Goal: Transaction & Acquisition: Subscribe to service/newsletter

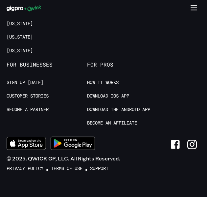
scroll to position [1848, 0]
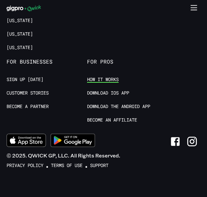
click at [107, 76] on link "How it Works" at bounding box center [103, 79] width 32 height 6
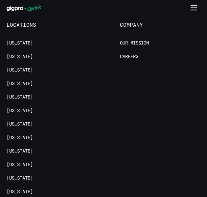
scroll to position [1544, 0]
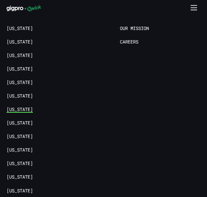
click at [23, 106] on link "[US_STATE]" at bounding box center [20, 109] width 26 height 6
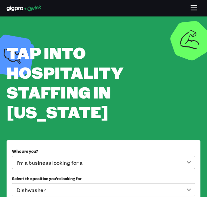
click at [191, 142] on body "**********" at bounding box center [103, 98] width 207 height 197
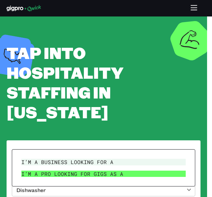
click at [110, 176] on li "I’m a pro looking for Gigs as a" at bounding box center [104, 174] width 170 height 12
type input "***"
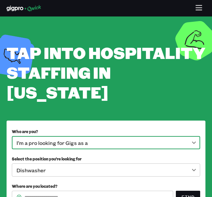
click at [157, 172] on body "**********" at bounding box center [106, 98] width 212 height 197
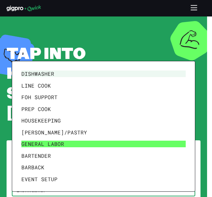
click at [159, 143] on li "General Labor" at bounding box center [104, 144] width 170 height 12
type input "**********"
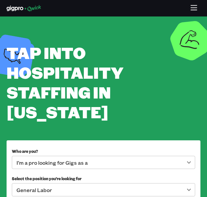
click at [204, 149] on div "**********" at bounding box center [103, 138] width 207 height 191
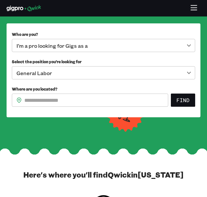
click at [120, 93] on input "Where are you located?" at bounding box center [96, 99] width 144 height 13
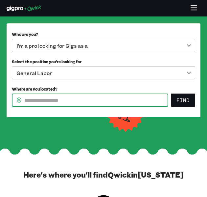
type input "*****"
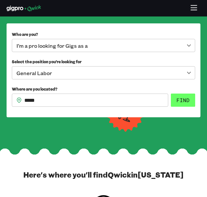
click at [190, 93] on button "Find" at bounding box center [183, 99] width 24 height 13
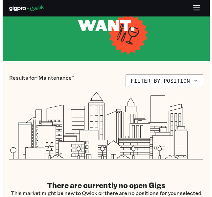
scroll to position [96, 0]
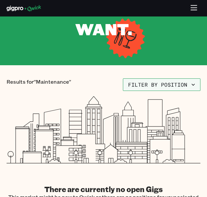
click at [198, 84] on button "Filter by position" at bounding box center [162, 84] width 78 height 12
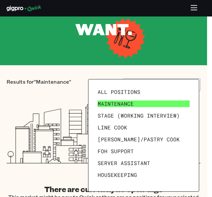
click at [166, 105] on link "Maintenance" at bounding box center [143, 104] width 97 height 12
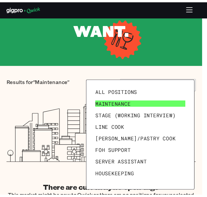
scroll to position [0, 0]
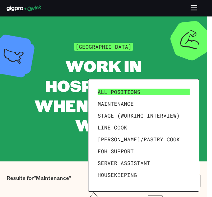
click at [158, 95] on link "All Positions" at bounding box center [143, 92] width 97 height 12
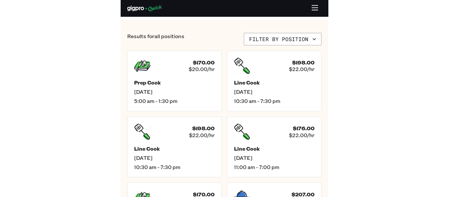
scroll to position [163, 0]
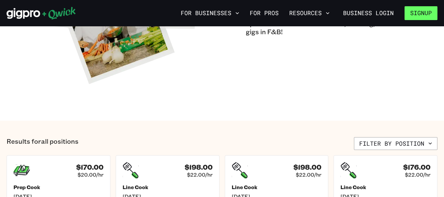
click at [207, 11] on button "Signup" at bounding box center [421, 13] width 33 height 14
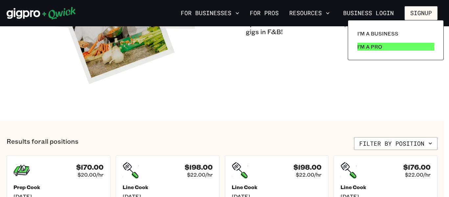
click at [207, 46] on link "I'm a Pro" at bounding box center [396, 46] width 82 height 13
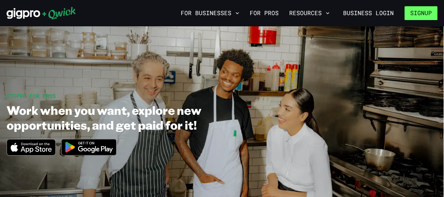
click at [207, 13] on button "Signup" at bounding box center [421, 13] width 33 height 14
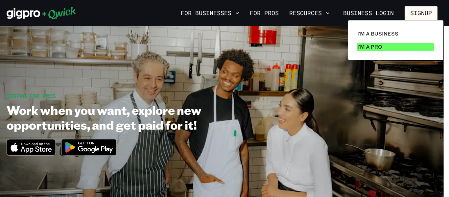
click at [207, 44] on p "I'm a Pro" at bounding box center [369, 47] width 25 height 8
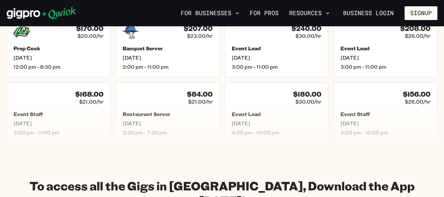
scroll to position [375, 0]
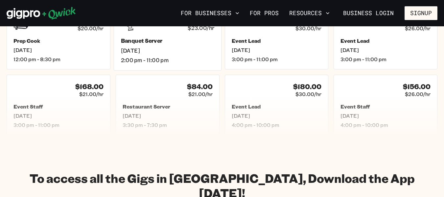
click at [158, 38] on h5 "Banquet Server" at bounding box center [168, 40] width 94 height 7
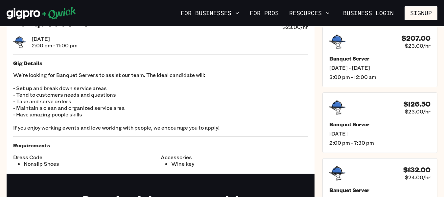
scroll to position [27, 0]
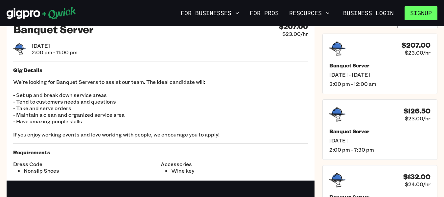
click at [207, 11] on button "Signup" at bounding box center [421, 13] width 33 height 14
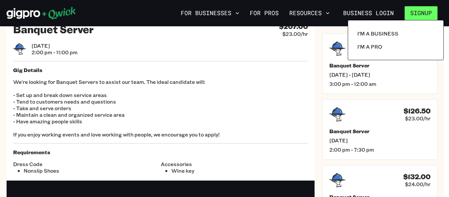
click at [207, 11] on div at bounding box center [224, 98] width 449 height 197
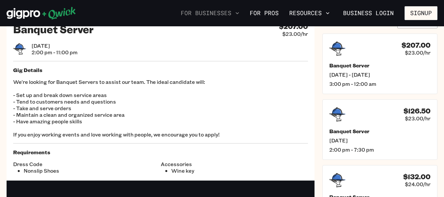
click at [207, 13] on icon "button" at bounding box center [237, 13] width 7 height 7
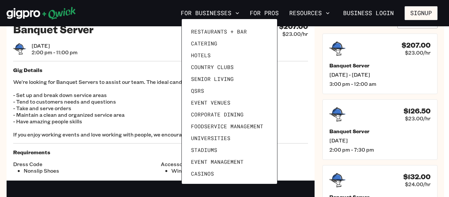
click at [207, 13] on div at bounding box center [224, 98] width 449 height 197
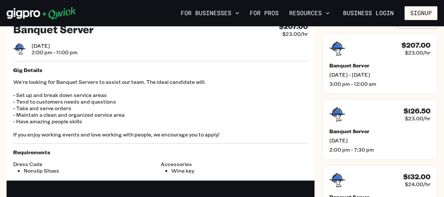
click at [207, 13] on link "For Pros" at bounding box center [264, 13] width 34 height 11
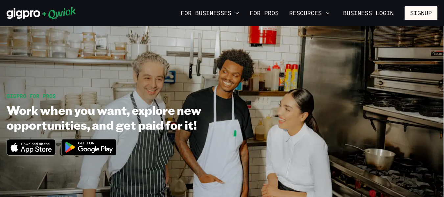
click at [207, 13] on link "For Pros" at bounding box center [264, 13] width 34 height 11
click at [207, 13] on button "Signup" at bounding box center [421, 13] width 33 height 14
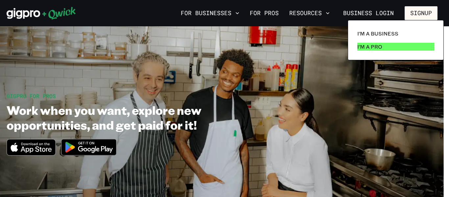
click at [207, 46] on p "I'm a Pro" at bounding box center [369, 47] width 25 height 8
